Goal: Feedback & Contribution: Leave review/rating

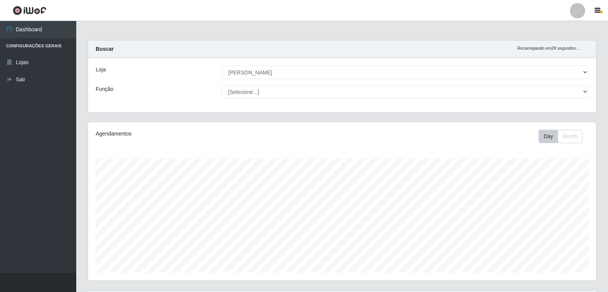
select select "523"
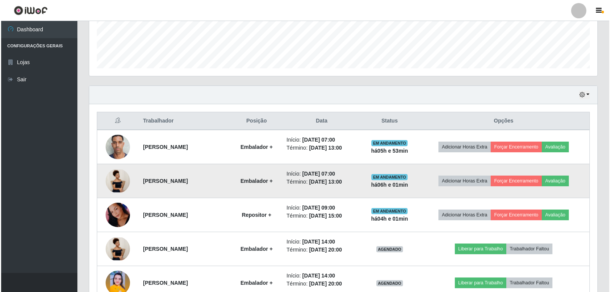
scroll to position [229, 0]
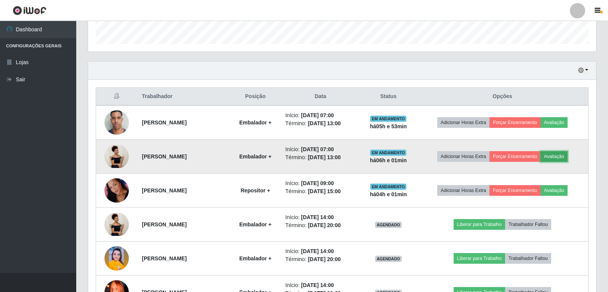
click at [564, 156] on button "Avaliação" at bounding box center [553, 156] width 27 height 11
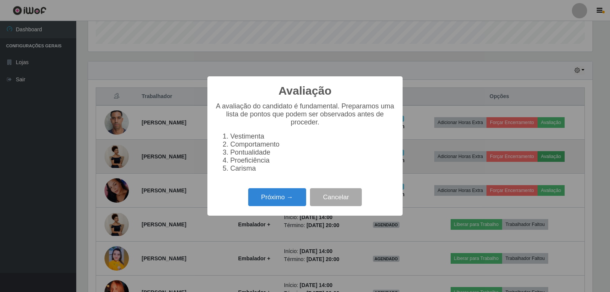
scroll to position [158, 504]
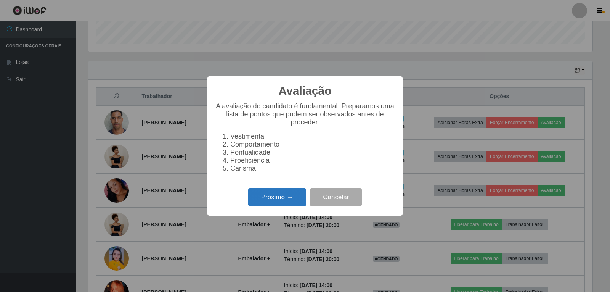
click at [276, 200] on button "Próximo →" at bounding box center [277, 197] width 58 height 18
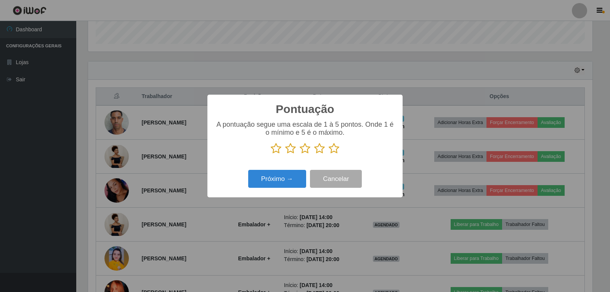
click at [334, 150] on icon at bounding box center [334, 148] width 11 height 11
click at [329, 154] on input "radio" at bounding box center [329, 154] width 0 height 0
click at [283, 183] on button "Próximo →" at bounding box center [277, 179] width 58 height 18
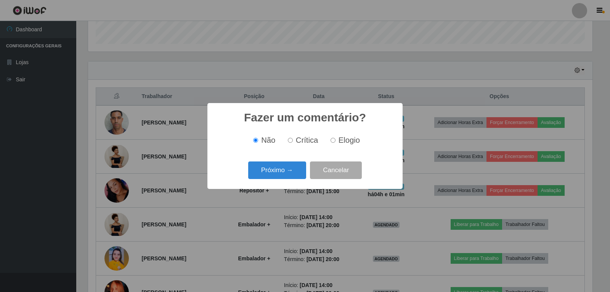
click at [332, 141] on input "Elogio" at bounding box center [332, 140] width 5 height 5
radio input "true"
click at [280, 173] on button "Próximo →" at bounding box center [277, 170] width 58 height 18
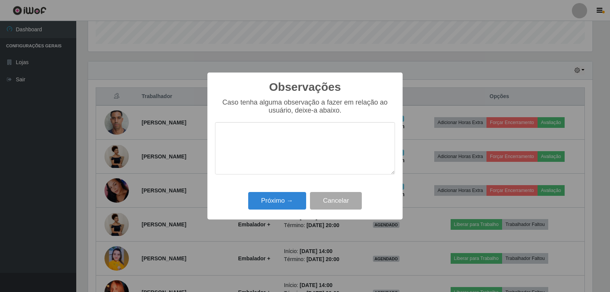
click at [297, 135] on textarea at bounding box center [305, 148] width 180 height 52
type textarea "PROATIVA"
click at [272, 201] on button "Próximo →" at bounding box center [277, 201] width 58 height 18
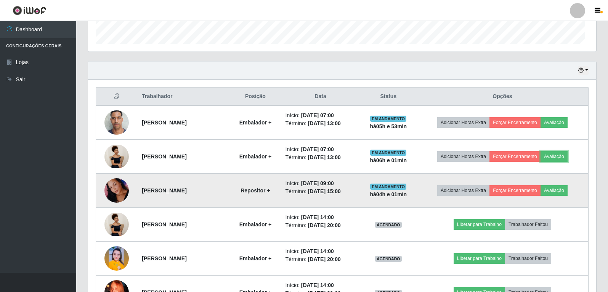
scroll to position [158, 508]
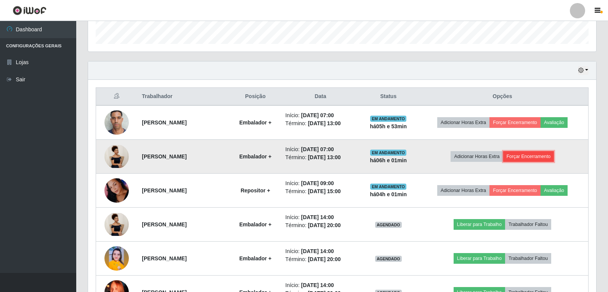
click at [543, 155] on button "Forçar Encerramento" at bounding box center [528, 156] width 51 height 11
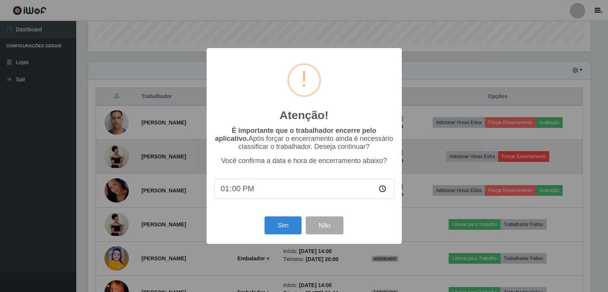
scroll to position [158, 504]
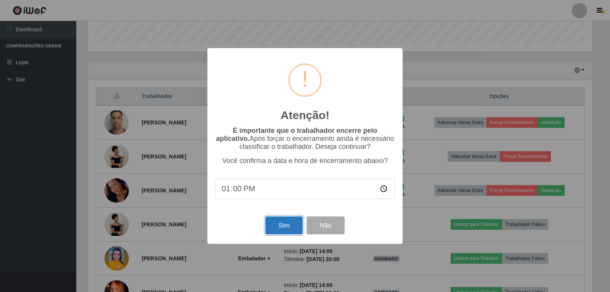
click at [284, 231] on button "Sim" at bounding box center [283, 225] width 37 height 18
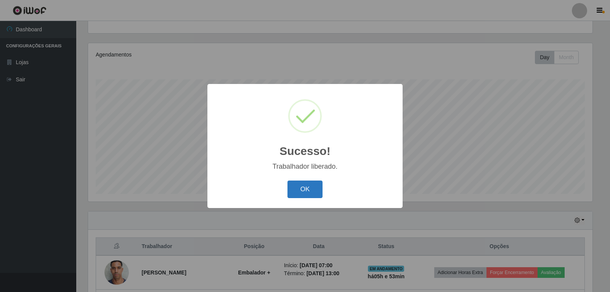
click at [302, 191] on button "OK" at bounding box center [304, 189] width 35 height 18
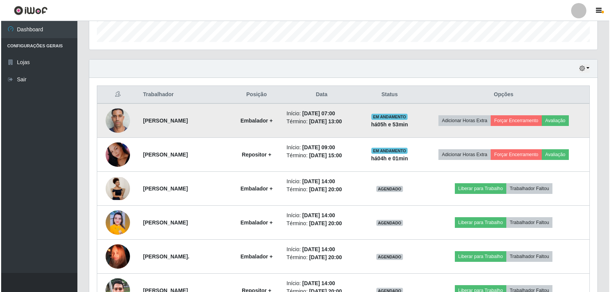
scroll to position [231, 0]
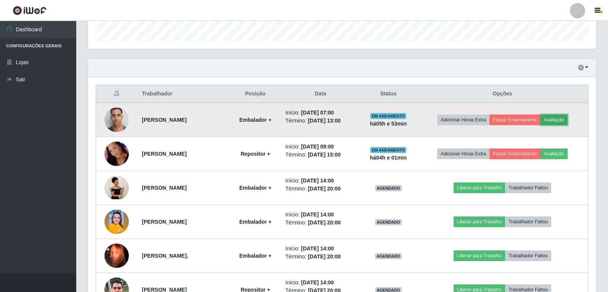
click at [551, 122] on button "Avaliação" at bounding box center [553, 119] width 27 height 11
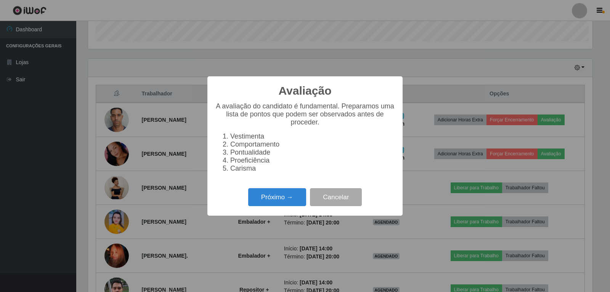
scroll to position [158, 504]
click at [271, 199] on button "Próximo →" at bounding box center [277, 197] width 58 height 18
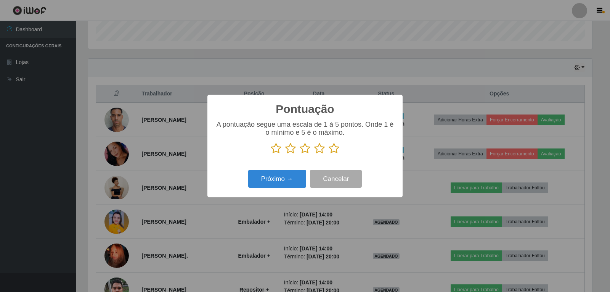
drag, startPoint x: 335, startPoint y: 150, endPoint x: 316, endPoint y: 159, distance: 21.1
click at [335, 150] on icon at bounding box center [334, 148] width 11 height 11
click at [329, 154] on input "radio" at bounding box center [329, 154] width 0 height 0
click at [292, 173] on button "Próximo →" at bounding box center [277, 179] width 58 height 18
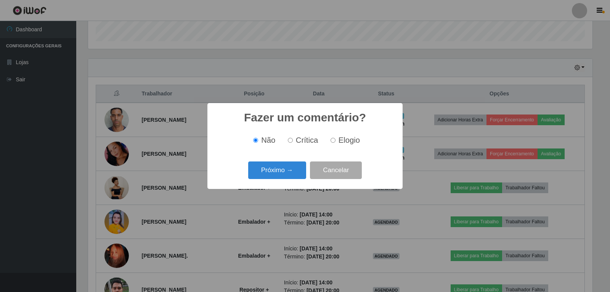
drag, startPoint x: 333, startPoint y: 141, endPoint x: 330, endPoint y: 148, distance: 8.0
click at [333, 143] on input "Elogio" at bounding box center [332, 140] width 5 height 5
radio input "true"
click at [292, 170] on button "Próximo →" at bounding box center [277, 170] width 58 height 18
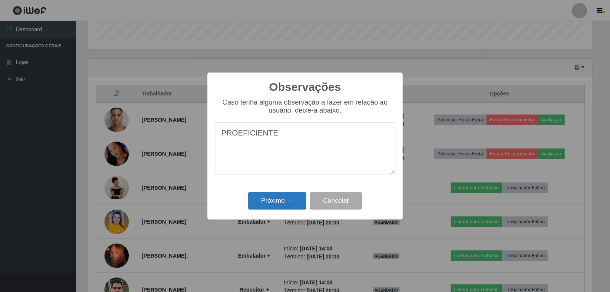
type textarea "PROEFICIENTE"
click at [277, 202] on button "Próximo →" at bounding box center [277, 201] width 58 height 18
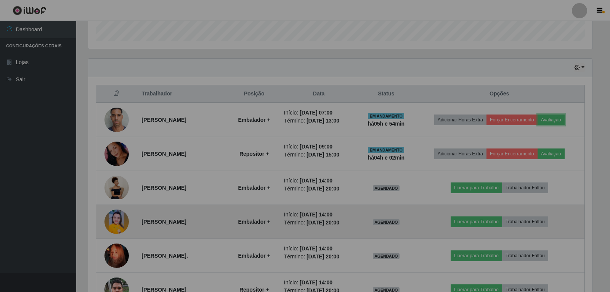
scroll to position [158, 508]
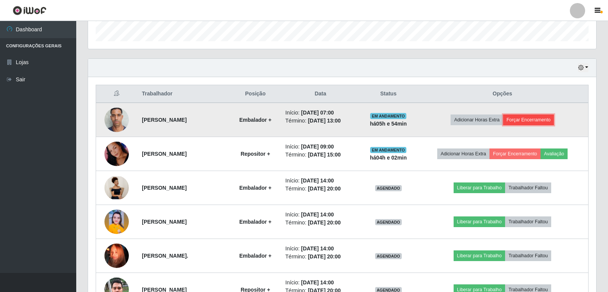
click at [532, 117] on button "Forçar Encerramento" at bounding box center [528, 119] width 51 height 11
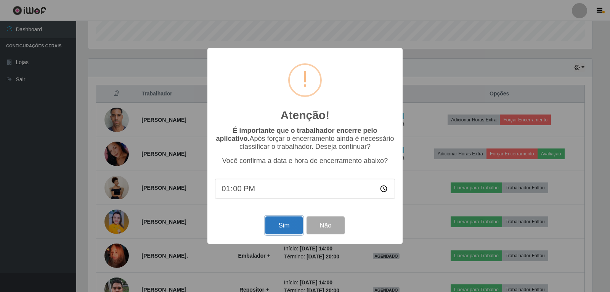
click at [294, 225] on button "Sim" at bounding box center [283, 225] width 37 height 18
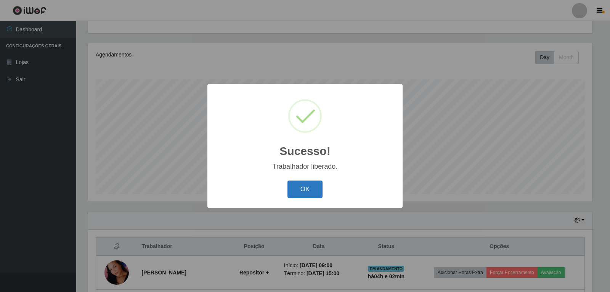
click at [302, 192] on button "OK" at bounding box center [304, 189] width 35 height 18
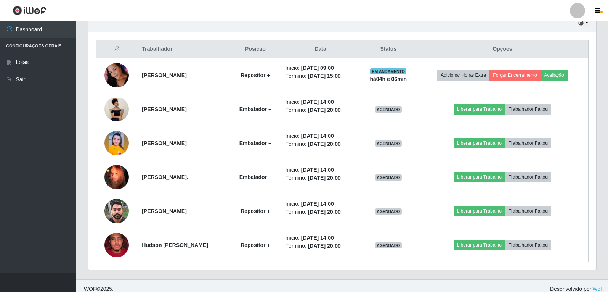
scroll to position [282, 0]
